Goal: Information Seeking & Learning: Find specific fact

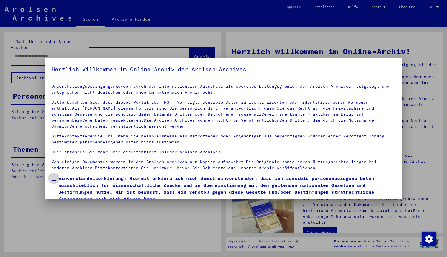
click at [53, 177] on span at bounding box center [53, 178] width 5 height 5
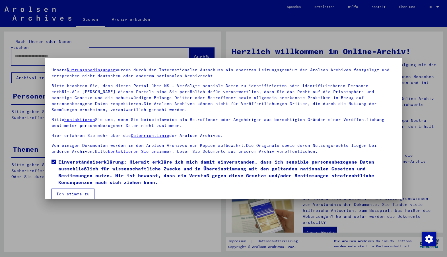
scroll to position [23, 0]
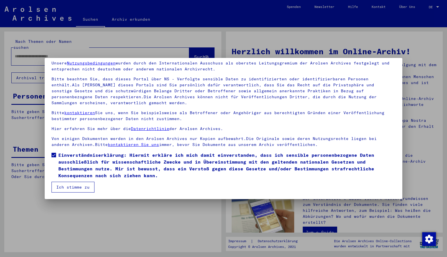
click at [59, 189] on button "Ich stimme zu" at bounding box center [72, 187] width 43 height 11
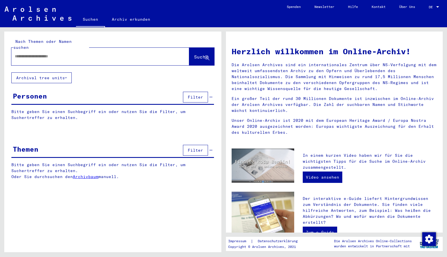
click at [37, 53] on input "text" at bounding box center [93, 56] width 157 height 6
type input "**********"
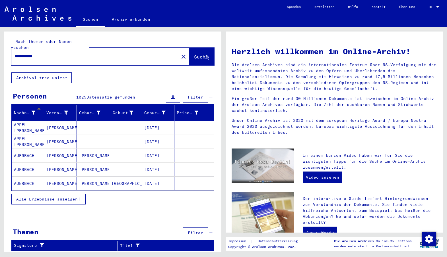
click at [45, 197] on span "Alle Ergebnisse anzeigen" at bounding box center [46, 199] width 61 height 5
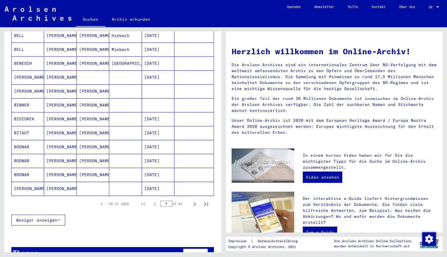
scroll to position [283, 0]
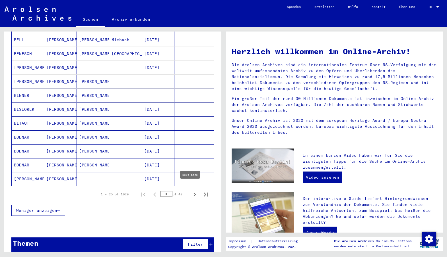
click at [192, 191] on icon "Next page" at bounding box center [195, 195] width 8 height 8
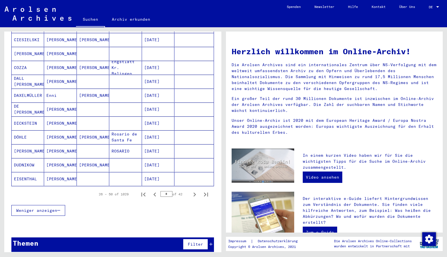
click at [192, 191] on icon "Next page" at bounding box center [195, 195] width 8 height 8
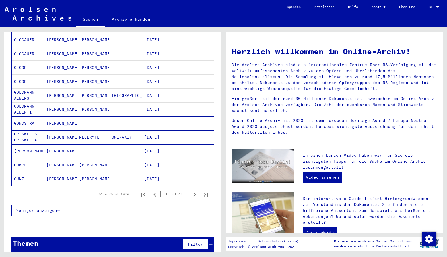
click at [192, 191] on icon "Next page" at bounding box center [195, 195] width 8 height 8
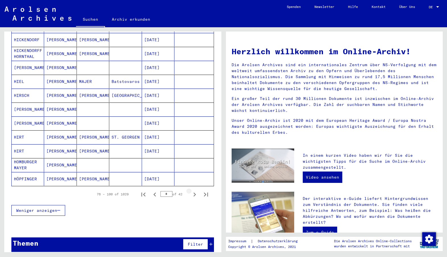
click at [192, 191] on icon "Next page" at bounding box center [195, 195] width 8 height 8
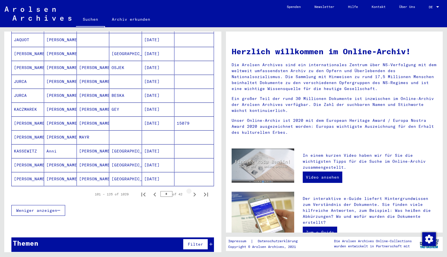
click at [192, 191] on icon "Next page" at bounding box center [195, 195] width 8 height 8
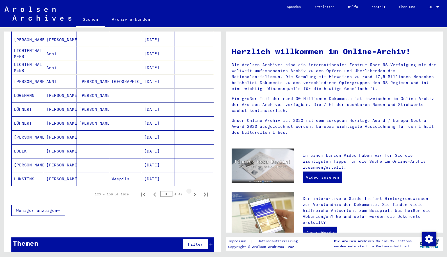
click at [192, 191] on icon "Next page" at bounding box center [195, 195] width 8 height 8
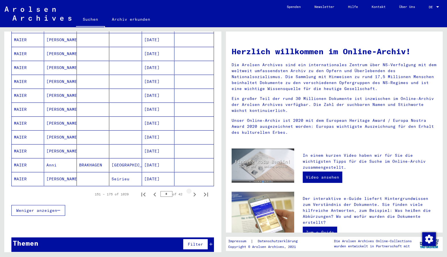
click at [192, 191] on icon "Next page" at bounding box center [195, 195] width 8 height 8
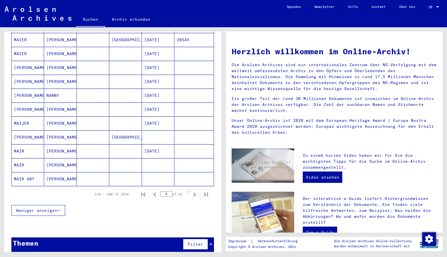
click at [192, 191] on icon "Next page" at bounding box center [195, 195] width 8 height 8
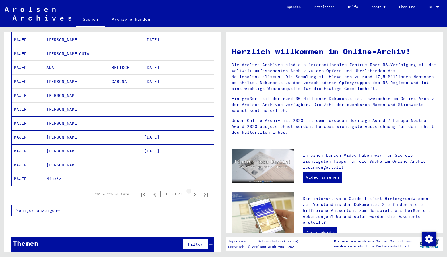
click at [192, 191] on icon "Next page" at bounding box center [195, 195] width 8 height 8
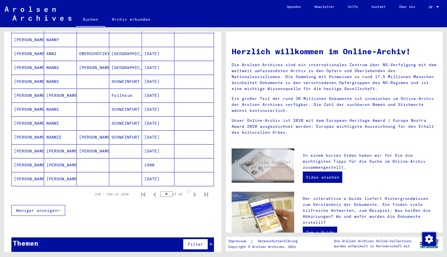
click at [192, 191] on icon "Next page" at bounding box center [195, 195] width 8 height 8
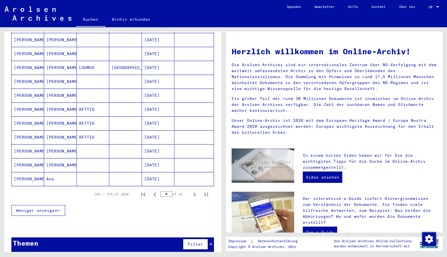
click at [192, 191] on icon "Next page" at bounding box center [195, 195] width 8 height 8
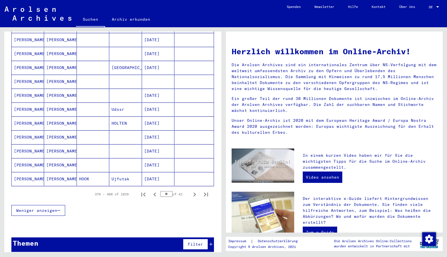
click at [192, 191] on icon "Next page" at bounding box center [195, 195] width 8 height 8
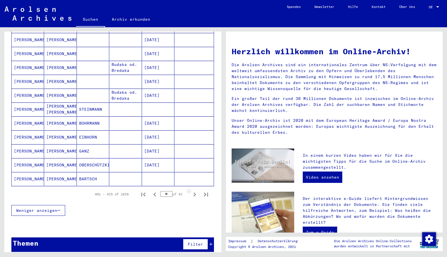
click at [192, 191] on icon "Next page" at bounding box center [195, 195] width 8 height 8
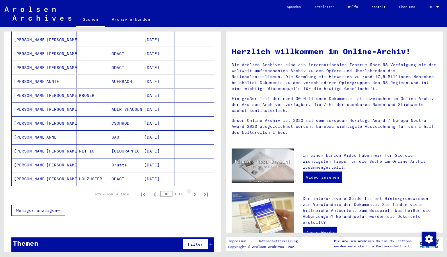
click at [192, 191] on icon "Next page" at bounding box center [195, 195] width 8 height 8
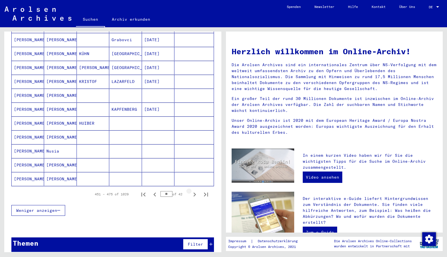
click at [192, 191] on icon "Next page" at bounding box center [195, 195] width 8 height 8
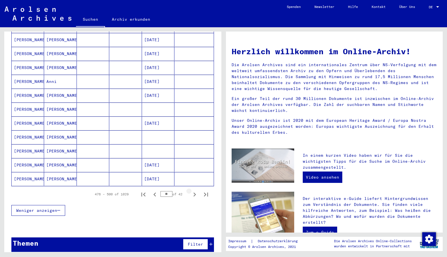
click at [192, 191] on icon "Next page" at bounding box center [195, 195] width 8 height 8
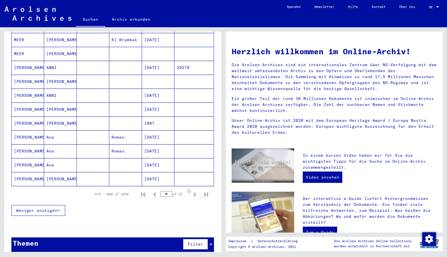
click at [192, 191] on icon "Next page" at bounding box center [195, 195] width 8 height 8
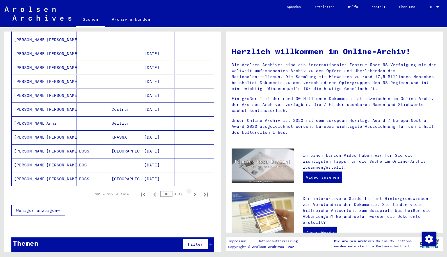
click at [192, 191] on icon "Next page" at bounding box center [195, 195] width 8 height 8
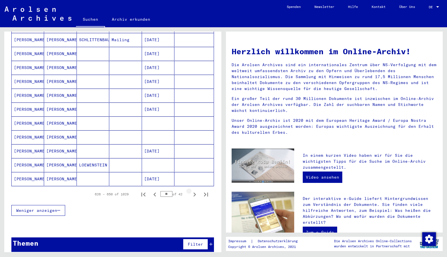
click at [192, 191] on icon "Next page" at bounding box center [195, 195] width 8 height 8
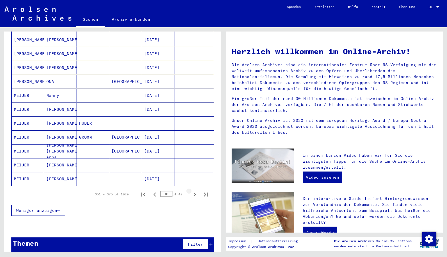
click at [192, 191] on icon "Next page" at bounding box center [195, 195] width 8 height 8
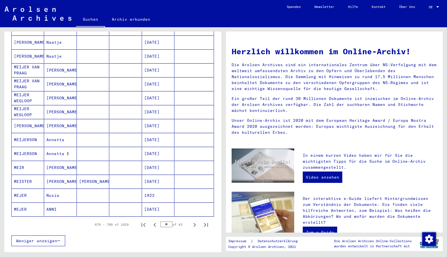
scroll to position [255, 0]
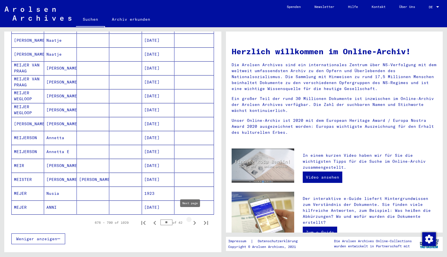
click at [191, 219] on icon "Next page" at bounding box center [195, 223] width 8 height 8
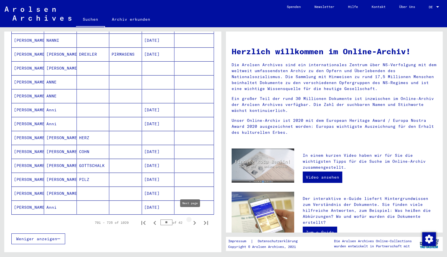
click at [193, 219] on icon "Next page" at bounding box center [195, 223] width 8 height 8
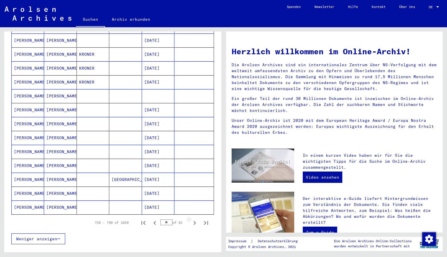
click at [193, 219] on icon "Next page" at bounding box center [195, 223] width 8 height 8
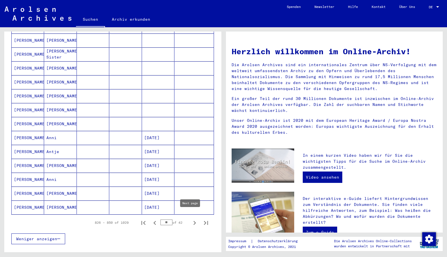
click at [191, 219] on icon "Next page" at bounding box center [195, 223] width 8 height 8
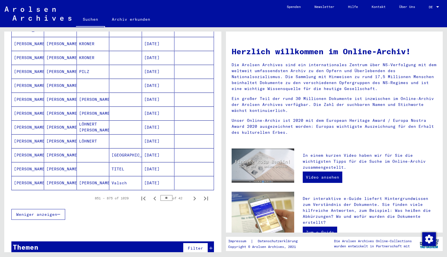
scroll to position [283, 0]
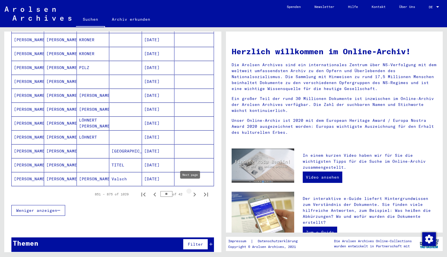
click at [191, 191] on icon "Next page" at bounding box center [195, 195] width 8 height 8
type input "**"
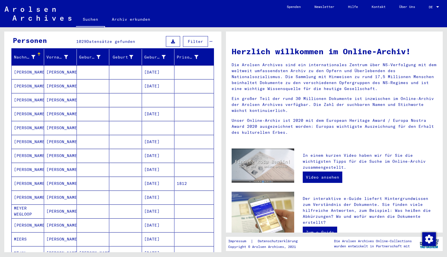
scroll to position [0, 0]
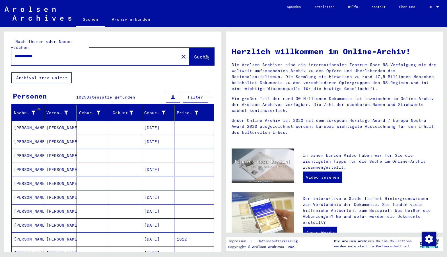
click at [198, 95] on span "Filter" at bounding box center [195, 97] width 15 height 5
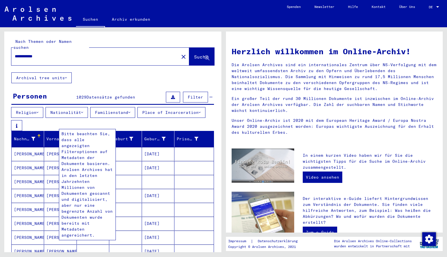
click at [17, 124] on icon at bounding box center [16, 126] width 1 height 4
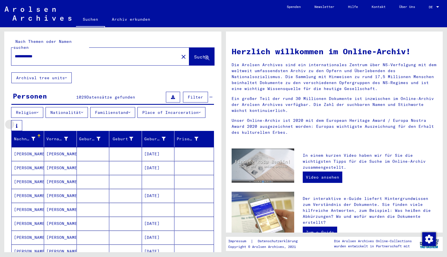
click at [17, 124] on icon at bounding box center [16, 126] width 1 height 4
click at [137, 118] on button "Place of Incarceration" at bounding box center [171, 112] width 68 height 11
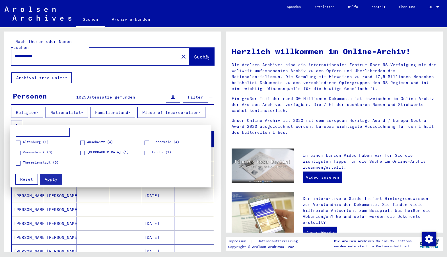
click at [103, 142] on span "Auschwitz (4)" at bounding box center [100, 142] width 26 height 5
click at [47, 179] on span "Apply" at bounding box center [51, 179] width 13 height 5
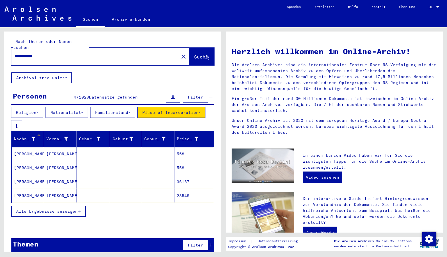
click at [75, 209] on span "Alle Ergebnisse anzeigen" at bounding box center [46, 211] width 61 height 5
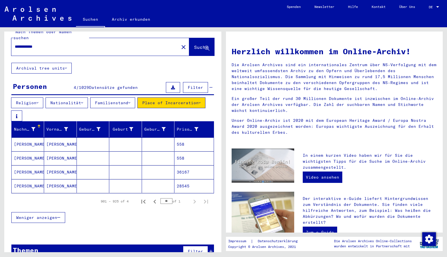
scroll to position [19, 0]
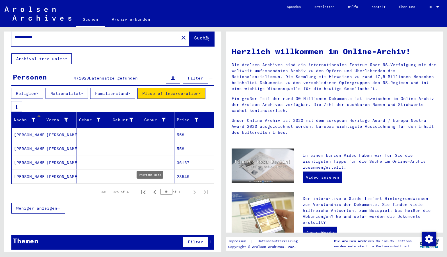
click at [151, 189] on icon "Previous page" at bounding box center [155, 193] width 8 height 8
type input "**"
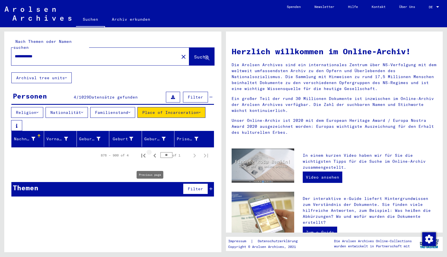
scroll to position [0, 0]
click at [151, 188] on div "Themen Filter" at bounding box center [112, 189] width 203 height 15
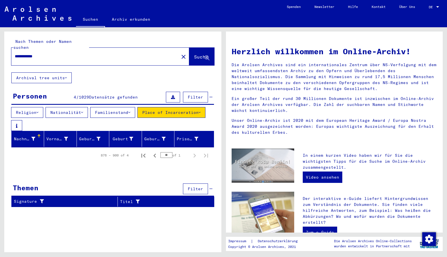
click at [42, 107] on button "Religion" at bounding box center [27, 112] width 32 height 11
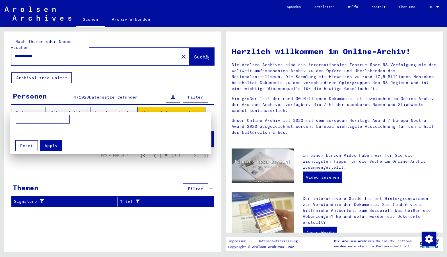
click at [42, 107] on div at bounding box center [223, 128] width 447 height 257
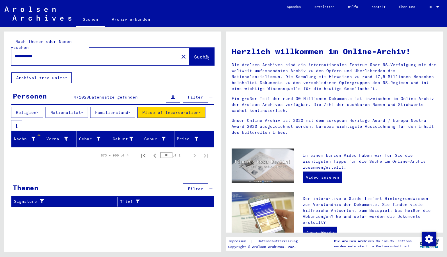
click at [71, 110] on button "Nationalität" at bounding box center [67, 112] width 42 height 11
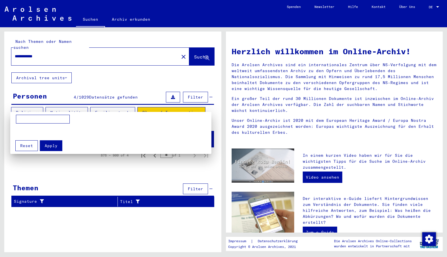
click at [71, 110] on div at bounding box center [223, 128] width 447 height 257
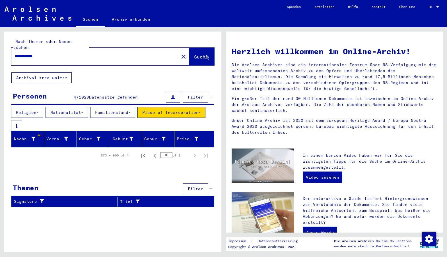
click at [175, 107] on button "Place of Incarceration" at bounding box center [171, 112] width 68 height 11
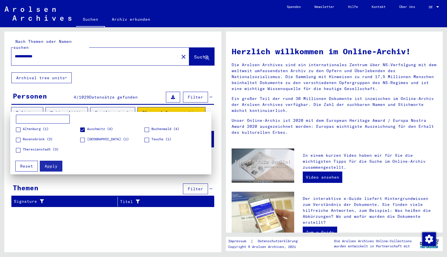
click at [29, 49] on div at bounding box center [223, 128] width 447 height 257
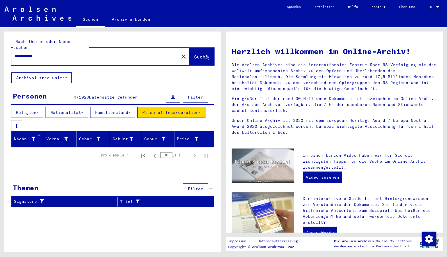
drag, startPoint x: 30, startPoint y: 50, endPoint x: -18, endPoint y: 51, distance: 47.8
click at [0, 51] on html "**********" at bounding box center [223, 128] width 447 height 257
type input "******"
click at [196, 61] on div "Nach Themen oder Namen suchen ****** close Suche" at bounding box center [112, 52] width 217 height 41
click at [194, 55] on button "Suche" at bounding box center [201, 57] width 25 height 18
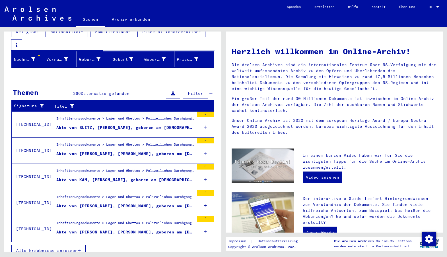
scroll to position [84, 0]
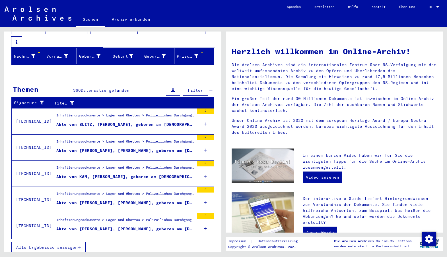
click at [82, 187] on div "Inhaftierungsdokumente > Lager und Ghettos > Polizeiliches Durchgangslager [GEO…" at bounding box center [123, 174] width 142 height 26
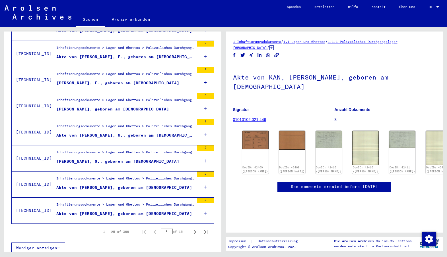
scroll to position [606, 0]
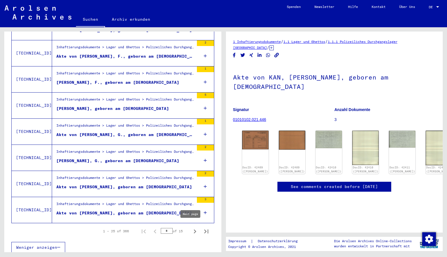
click at [191, 229] on icon "Next page" at bounding box center [195, 232] width 8 height 8
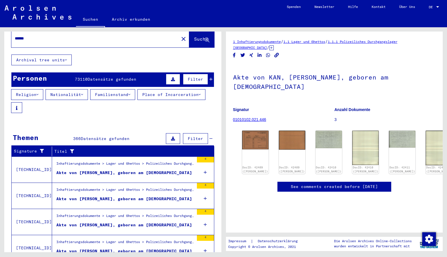
scroll to position [0, 0]
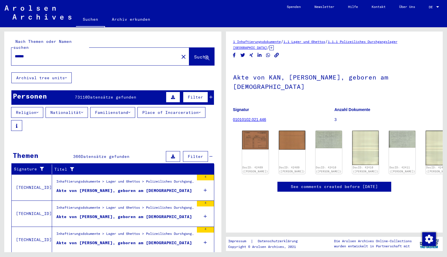
click at [87, 107] on button "Nationalität" at bounding box center [67, 112] width 42 height 11
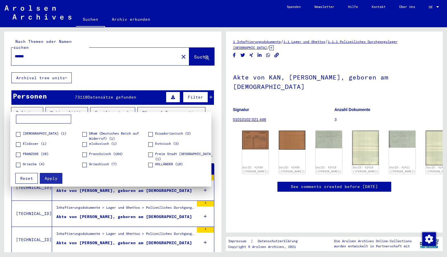
scroll to position [85, 0]
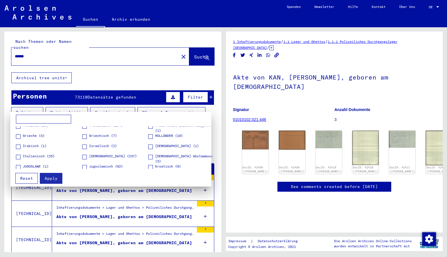
click at [148, 138] on span at bounding box center [150, 137] width 5 height 5
click at [53, 176] on span "Apply" at bounding box center [51, 178] width 13 height 5
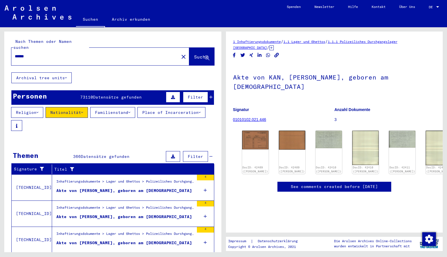
click at [135, 107] on button "Familienstand" at bounding box center [112, 112] width 45 height 11
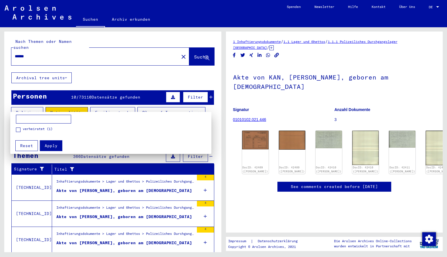
click at [116, 135] on mat-grid-list "verheiratet (1)" at bounding box center [115, 132] width 198 height 10
click at [96, 141] on div "Apply Reset" at bounding box center [113, 144] width 201 height 15
click at [194, 58] on div at bounding box center [223, 128] width 447 height 257
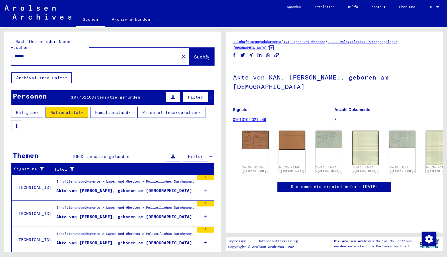
click at [194, 54] on span "Suche" at bounding box center [201, 57] width 14 height 6
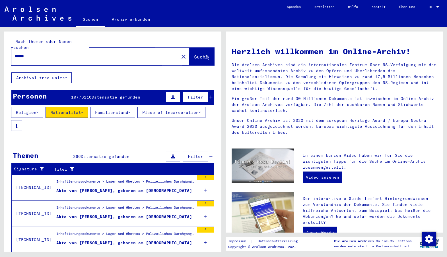
click at [194, 54] on span "Suche" at bounding box center [201, 57] width 14 height 6
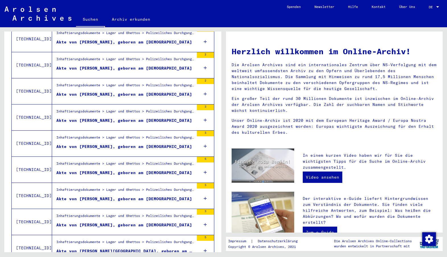
scroll to position [606, 0]
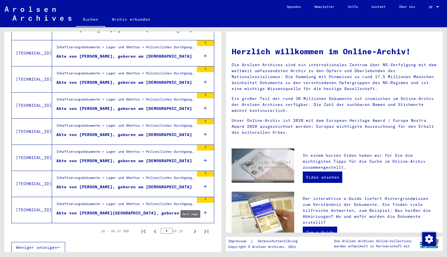
click at [191, 228] on icon "Next page" at bounding box center [195, 232] width 8 height 8
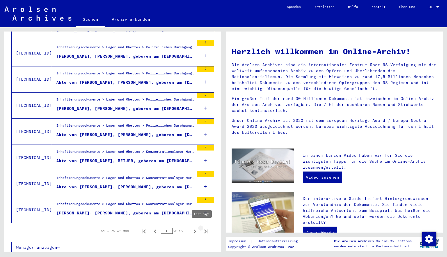
click at [203, 228] on icon "Last page" at bounding box center [206, 232] width 8 height 8
type input "**"
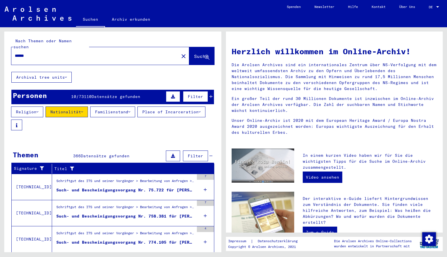
scroll to position [0, 0]
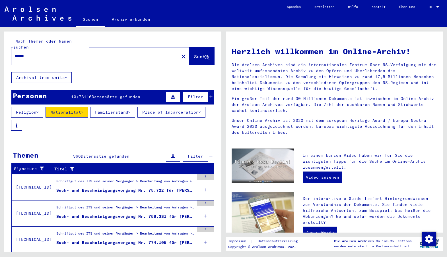
click at [16, 53] on input "******" at bounding box center [93, 56] width 157 height 6
click at [189, 47] on button "Suche" at bounding box center [201, 56] width 25 height 18
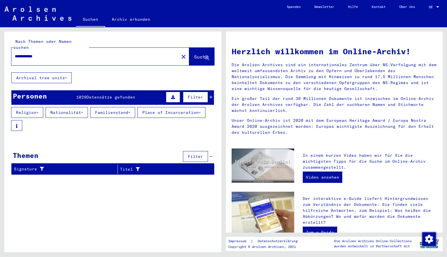
click at [40, 53] on input "**********" at bounding box center [93, 56] width 157 height 6
click at [194, 54] on span "Suche" at bounding box center [201, 57] width 14 height 6
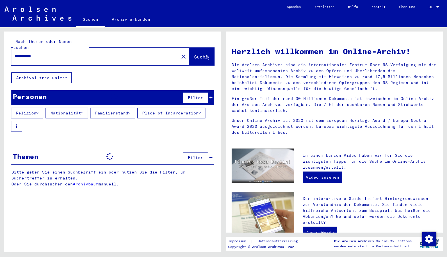
click at [203, 108] on button "Place of Incarceration" at bounding box center [171, 113] width 68 height 11
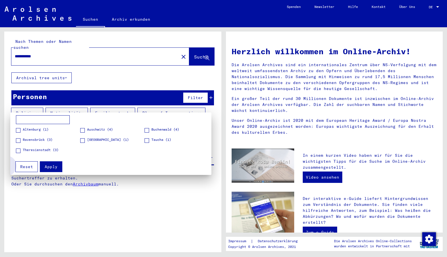
click at [23, 169] on span "Reset" at bounding box center [26, 166] width 13 height 5
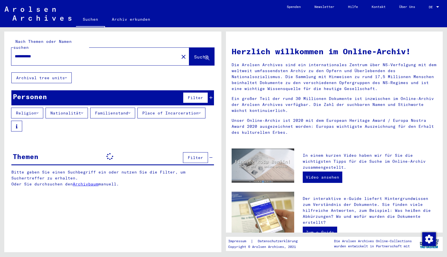
click at [82, 108] on button "Nationalität" at bounding box center [67, 113] width 42 height 11
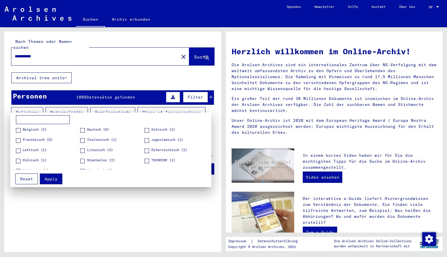
click at [38, 51] on div at bounding box center [223, 128] width 447 height 257
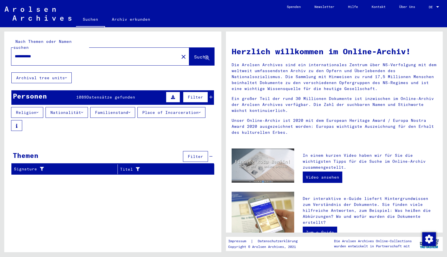
click at [37, 53] on input "**********" at bounding box center [93, 56] width 157 height 6
type input "**********"
click at [189, 51] on button "Suche" at bounding box center [201, 57] width 25 height 18
click at [83, 111] on icon at bounding box center [82, 113] width 2 height 4
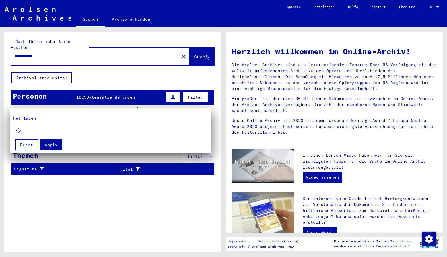
click at [32, 147] on div "Het laden Apply Reset" at bounding box center [110, 131] width 201 height 45
click at [177, 50] on div at bounding box center [223, 128] width 447 height 257
click at [180, 53] on mat-icon "close" at bounding box center [183, 56] width 7 height 7
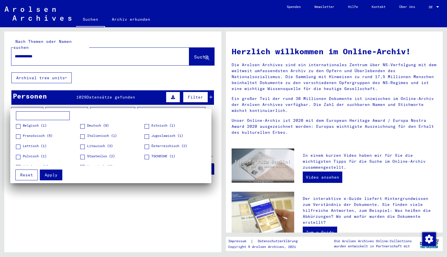
click at [177, 50] on div "**********" at bounding box center [100, 57] width 178 height 18
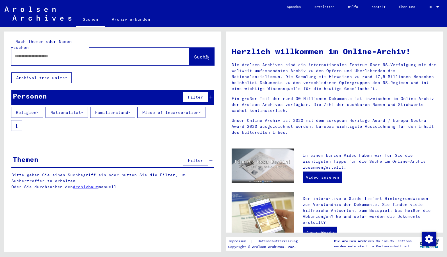
click at [177, 50] on div at bounding box center [100, 57] width 178 height 18
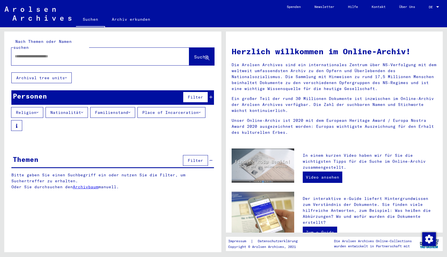
click at [69, 110] on button "Nationalität" at bounding box center [67, 112] width 42 height 11
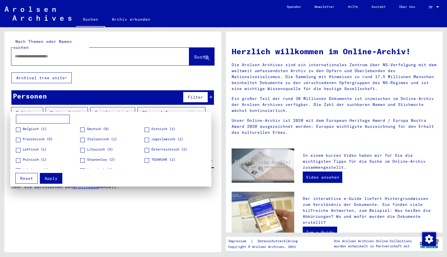
click at [105, 76] on div at bounding box center [223, 128] width 447 height 257
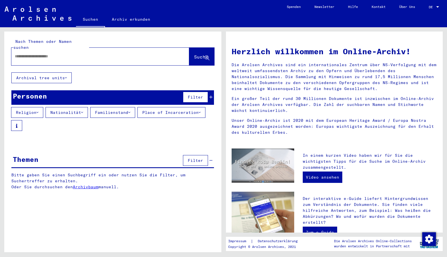
click at [68, 73] on button "Archival tree units" at bounding box center [41, 78] width 60 height 11
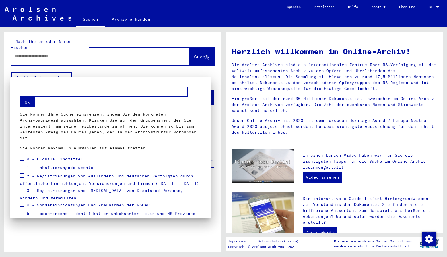
click at [94, 73] on div at bounding box center [223, 128] width 447 height 257
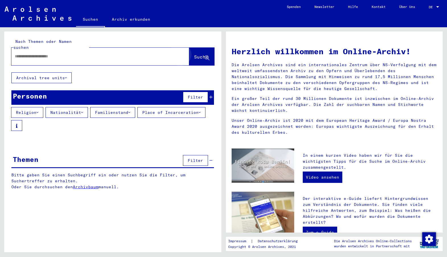
click at [200, 55] on button "Suche" at bounding box center [201, 57] width 25 height 18
click at [96, 53] on input "text" at bounding box center [93, 56] width 157 height 6
type input "*"
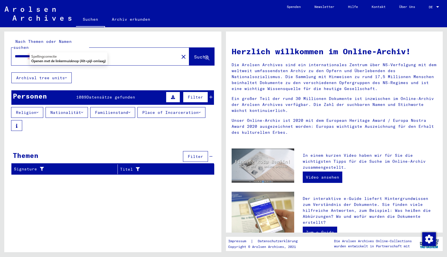
click at [44, 53] on input "**********" at bounding box center [93, 56] width 157 height 6
click at [38, 53] on input "**********" at bounding box center [93, 56] width 157 height 6
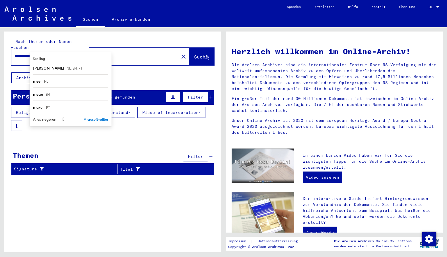
click at [199, 54] on span "Suche" at bounding box center [201, 57] width 14 height 6
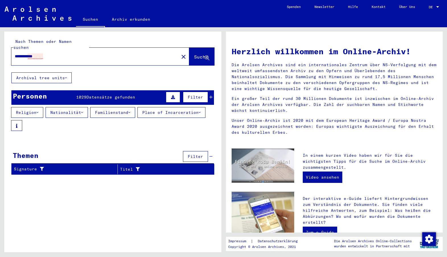
click at [63, 53] on input "**********" at bounding box center [93, 56] width 157 height 6
type input "**********"
